Goal: Register for event/course

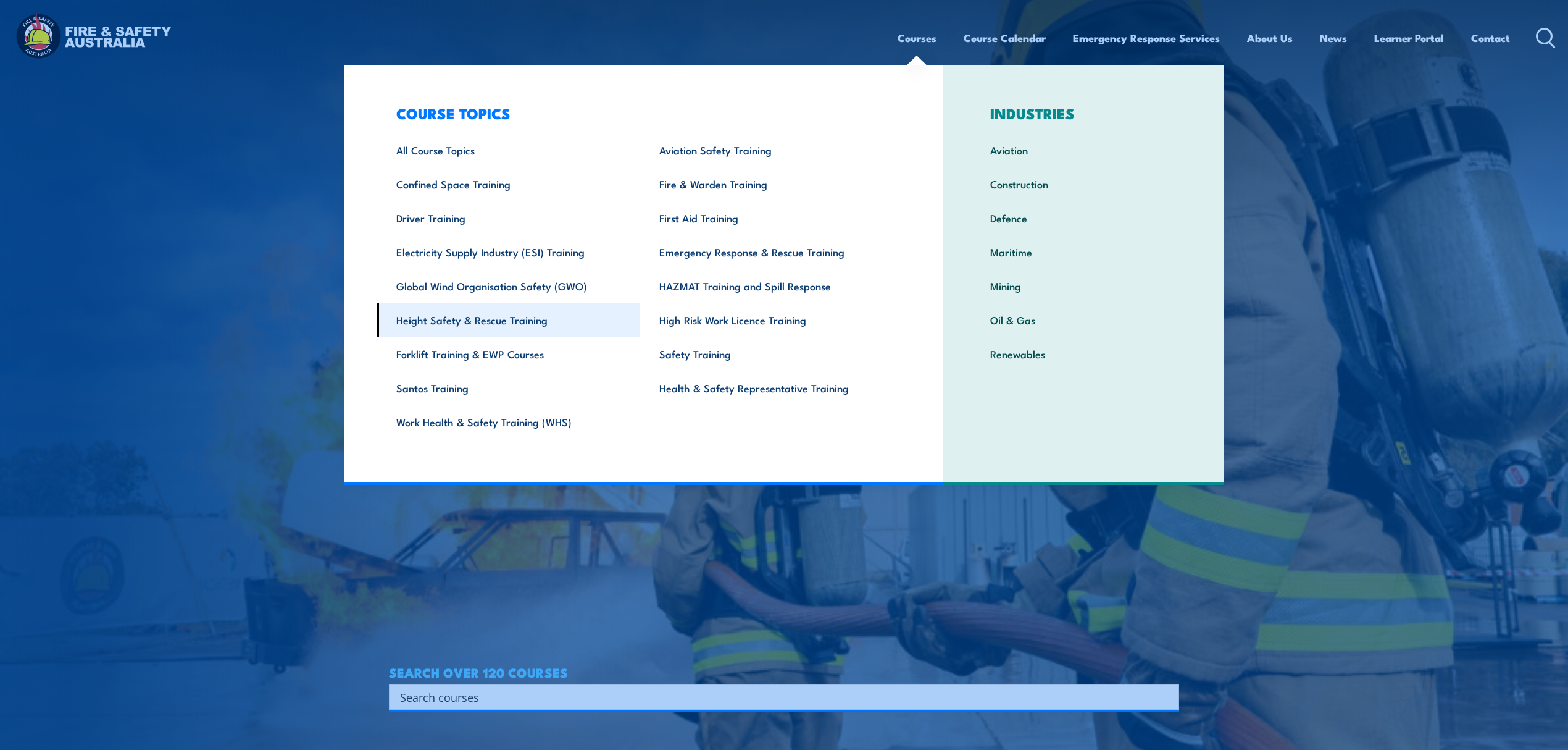
click at [526, 321] on link "Height Safety & Rescue Training" at bounding box center [509, 320] width 264 height 34
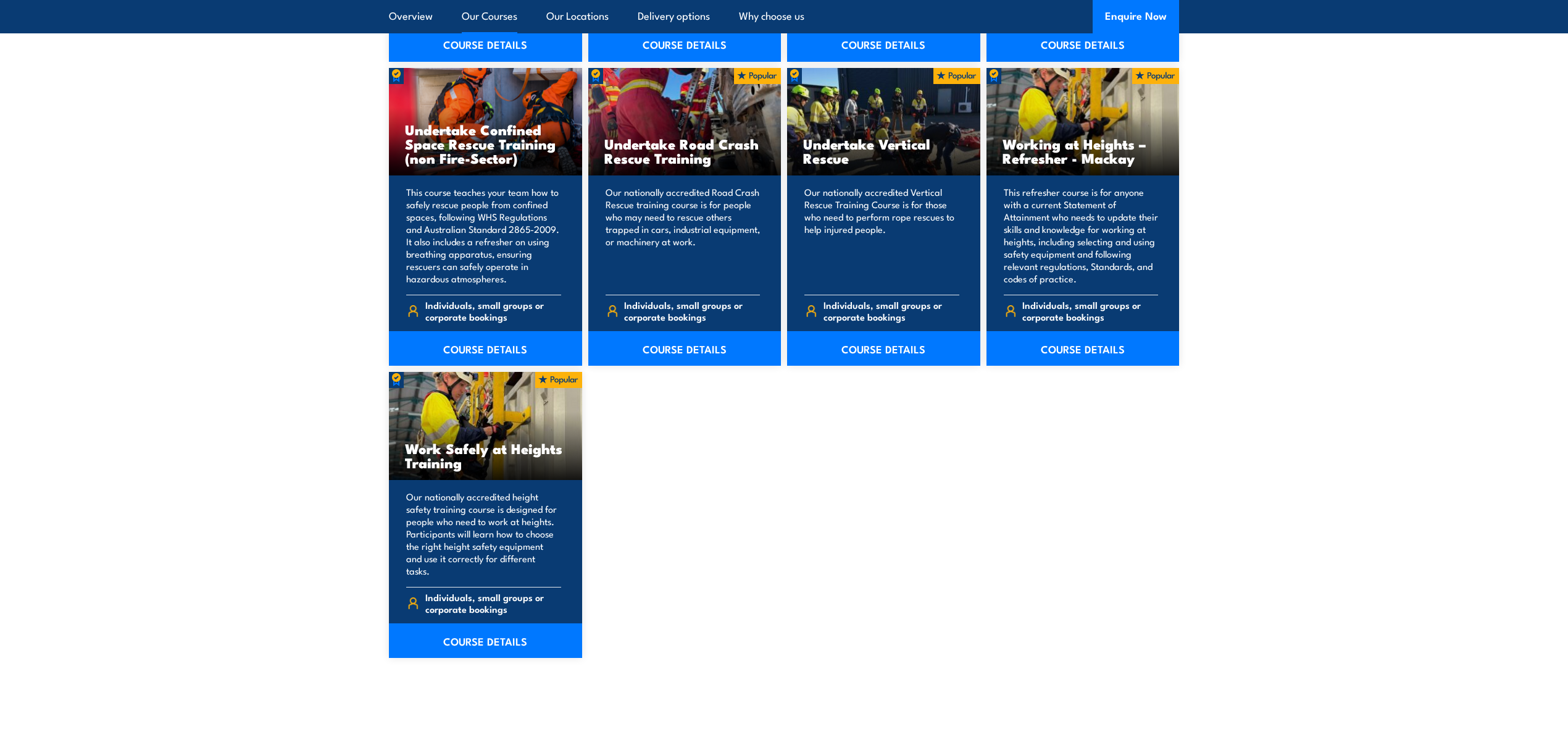
scroll to position [1317, 0]
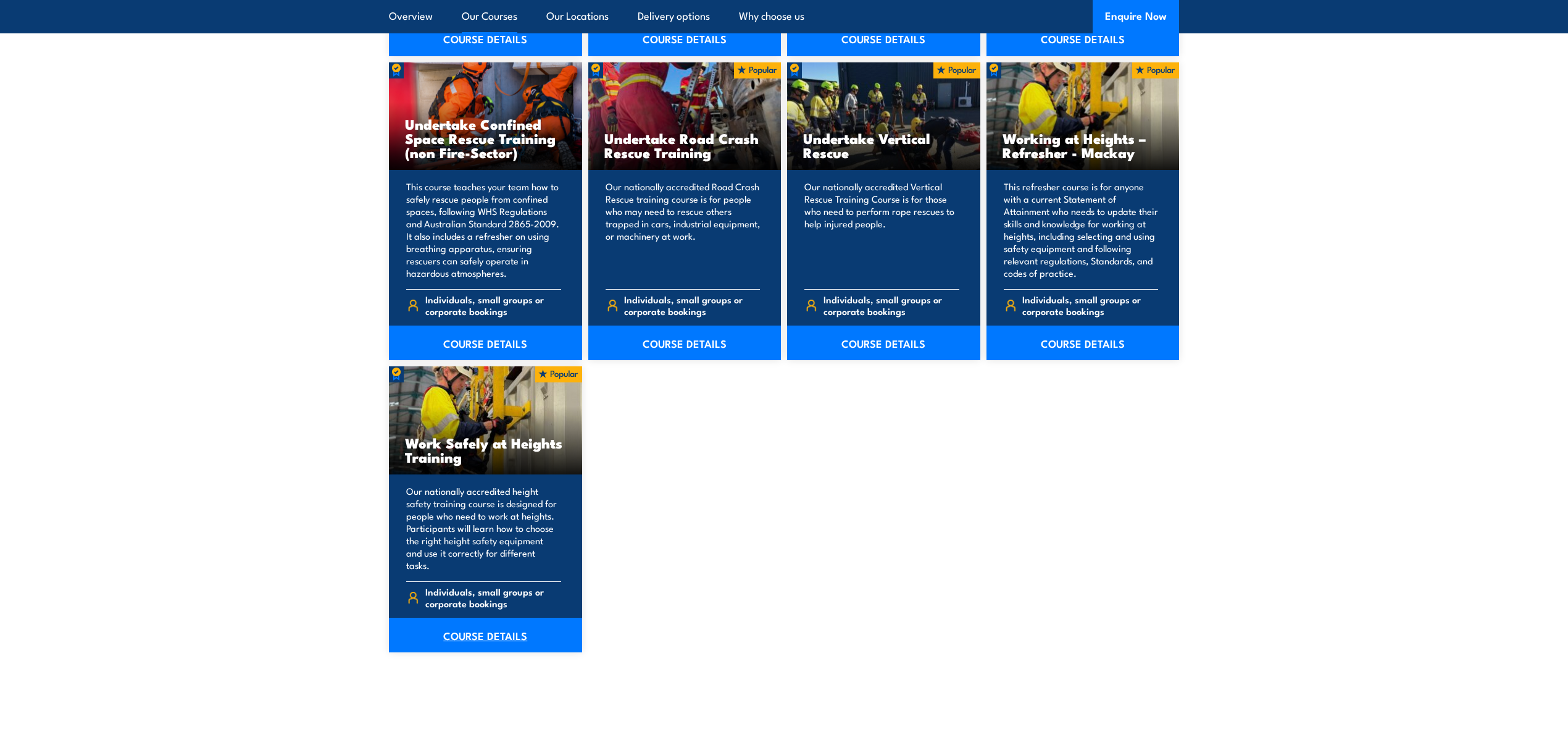
click at [507, 623] on link "COURSE DETAILS" at bounding box center [485, 635] width 193 height 34
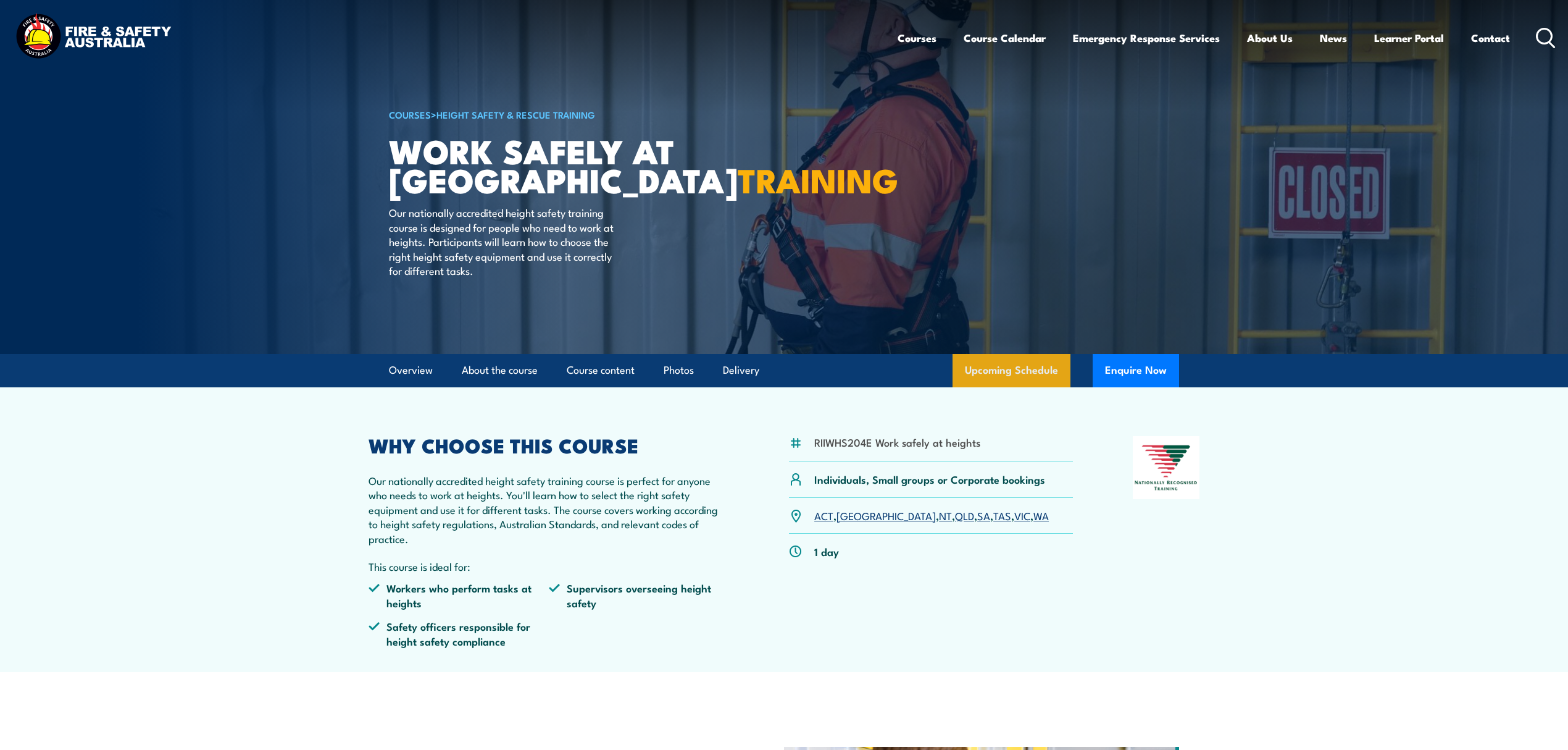
click at [988, 370] on link "Upcoming Schedule" at bounding box center [1011, 370] width 118 height 33
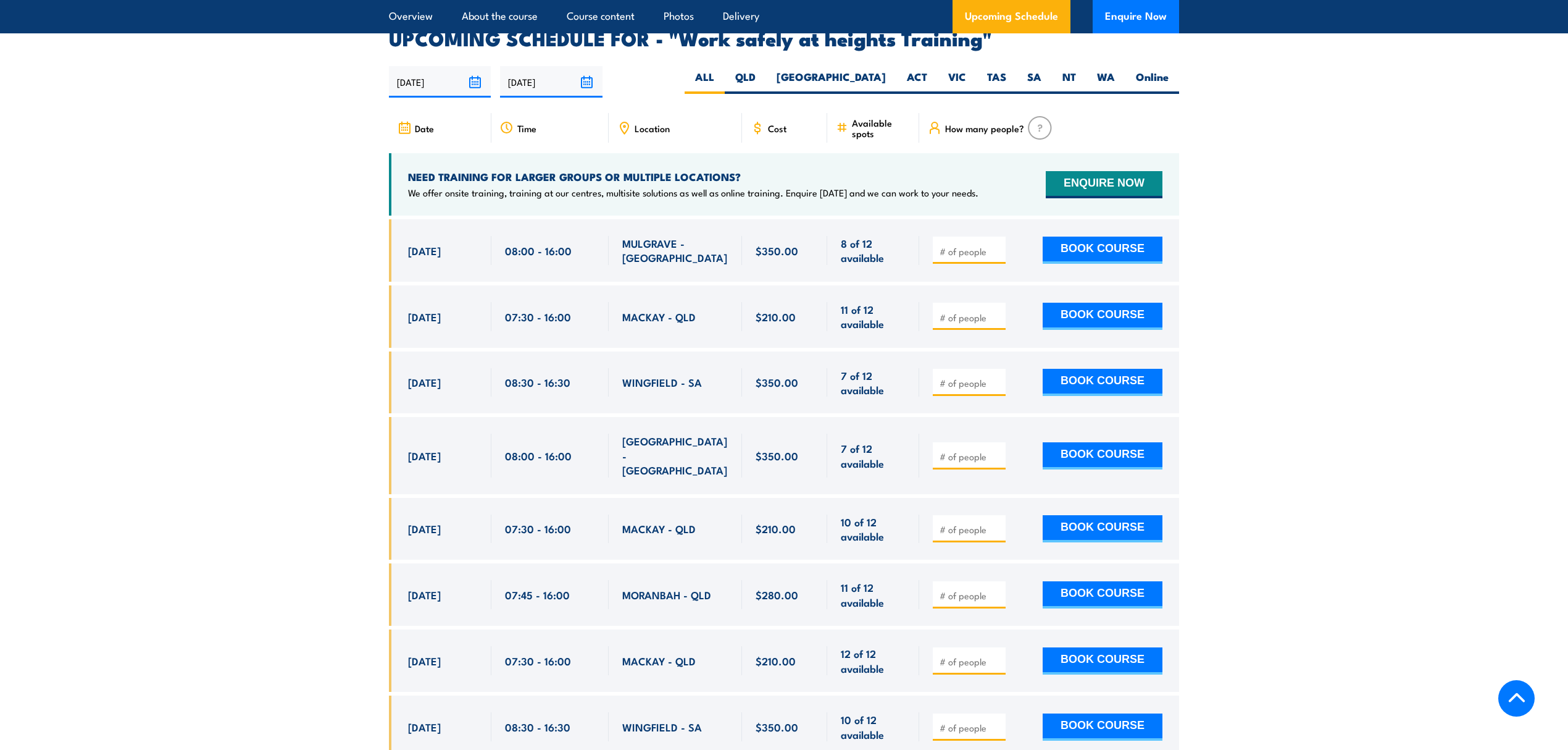
scroll to position [1965, 0]
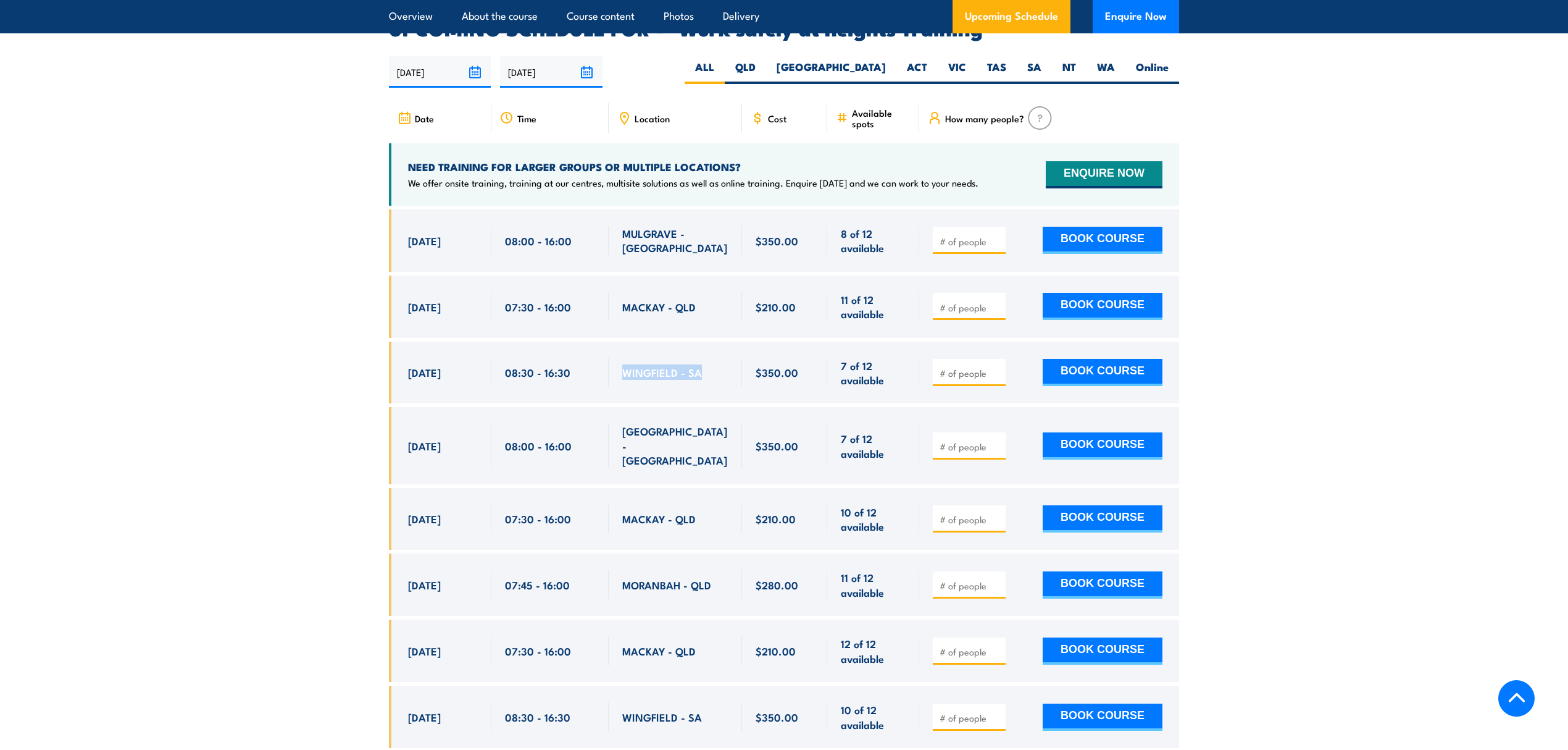
drag, startPoint x: 717, startPoint y: 356, endPoint x: 619, endPoint y: 353, distance: 98.0
click at [619, 353] on div "WINGFIELD - SA" at bounding box center [675, 372] width 133 height 62
click at [1033, 60] on label "SA" at bounding box center [1034, 72] width 35 height 24
click at [1042, 60] on input "SA" at bounding box center [1046, 64] width 8 height 8
radio input "true"
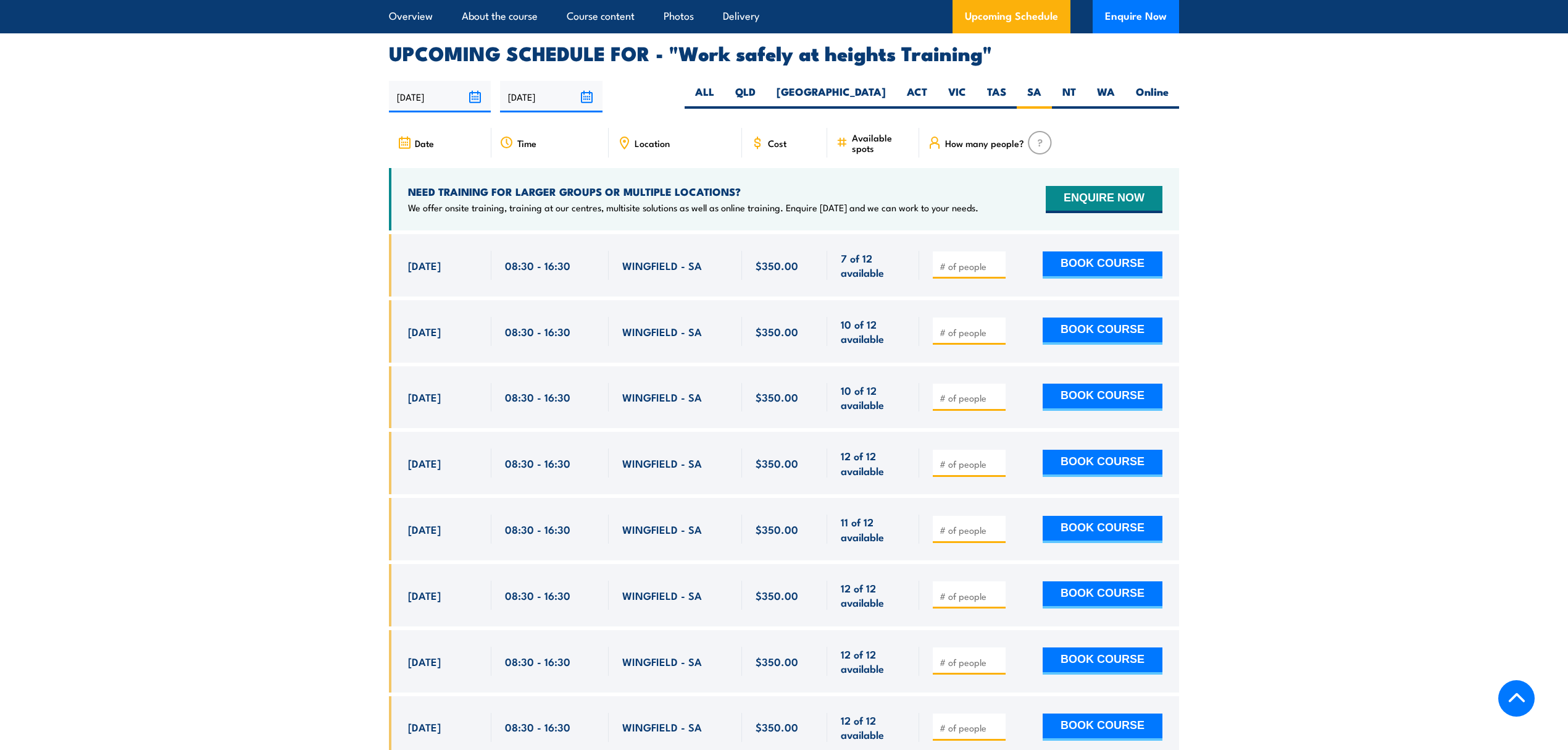
scroll to position [1965, 0]
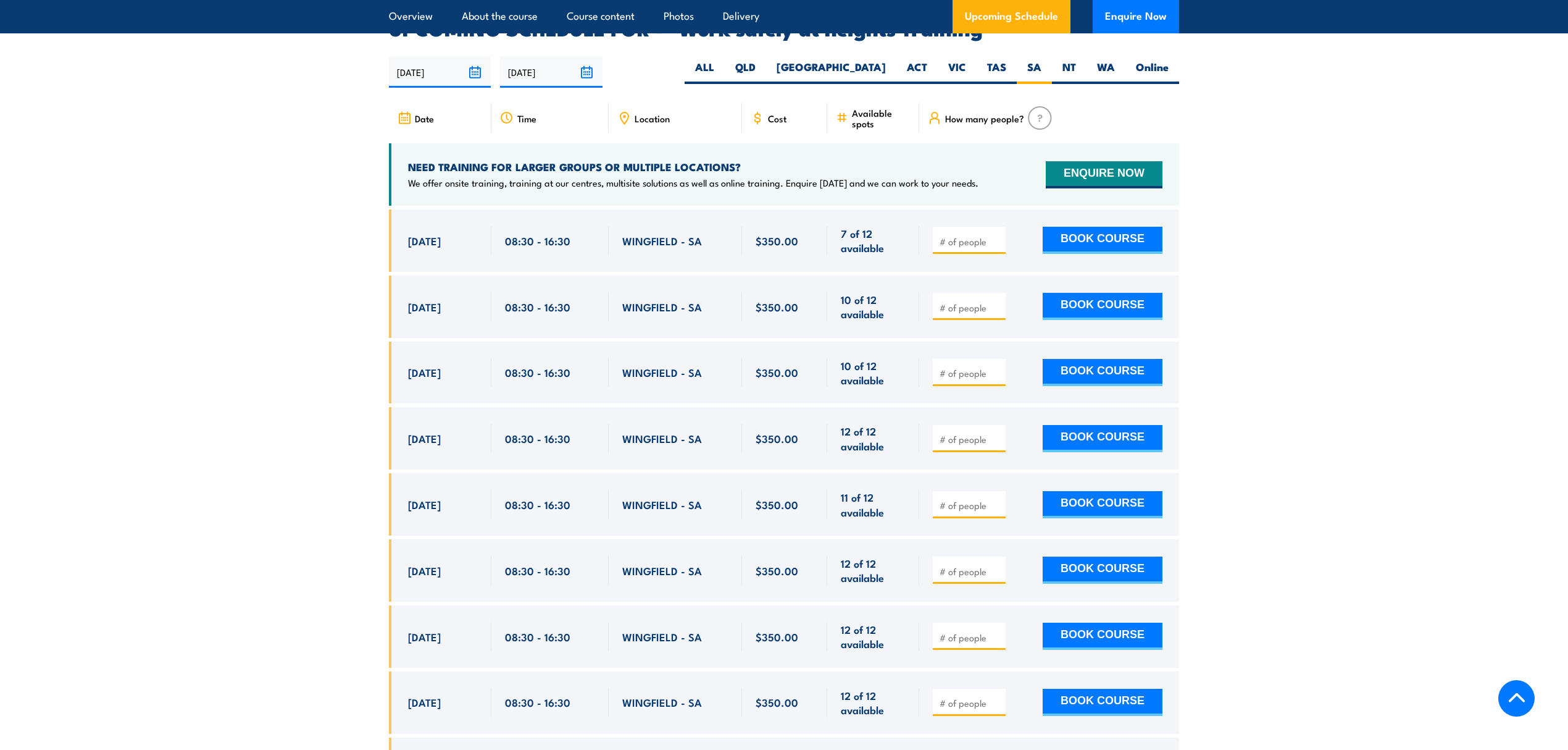
drag, startPoint x: 402, startPoint y: 226, endPoint x: 707, endPoint y: 225, distance: 305.0
click at [707, 225] on div "[DATE] 08:30 - 08:30" at bounding box center [784, 240] width 790 height 62
click at [712, 237] on div "WINGFIELD - SA" at bounding box center [675, 240] width 133 height 62
drag, startPoint x: 403, startPoint y: 285, endPoint x: 471, endPoint y: 303, distance: 70.3
click at [471, 303] on div "[DATE] 08:30 - 08:30" at bounding box center [440, 306] width 102 height 62
